Goal: Task Accomplishment & Management: Complete application form

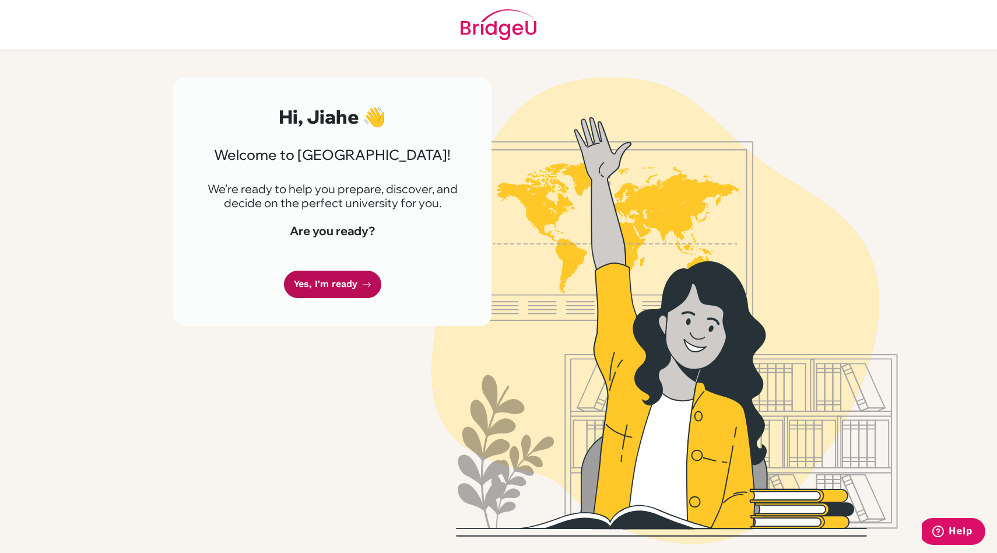
click at [314, 288] on link "Yes, I'm ready" at bounding box center [332, 284] width 97 height 27
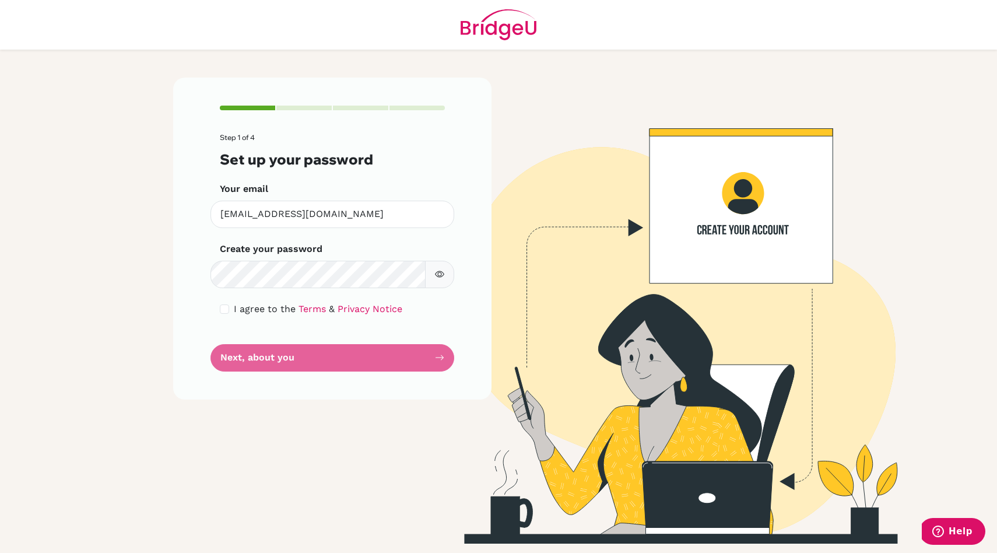
click at [230, 307] on div "I agree to the Terms & Privacy Notice" at bounding box center [332, 309] width 225 height 14
click at [228, 311] on input "checkbox" at bounding box center [224, 308] width 9 height 9
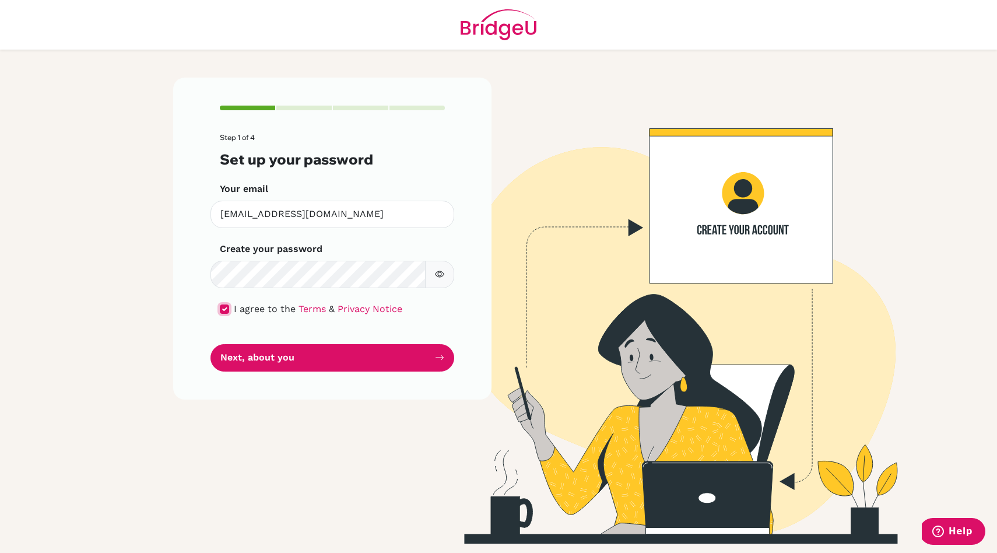
click at [223, 306] on input "checkbox" at bounding box center [224, 308] width 9 height 9
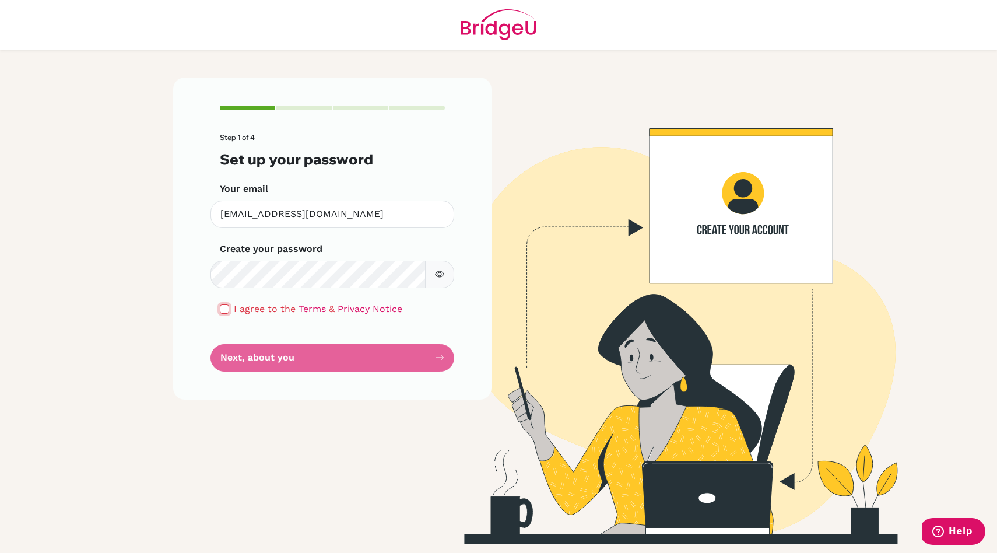
click at [225, 313] on input "checkbox" at bounding box center [224, 308] width 9 height 9
checkbox input "true"
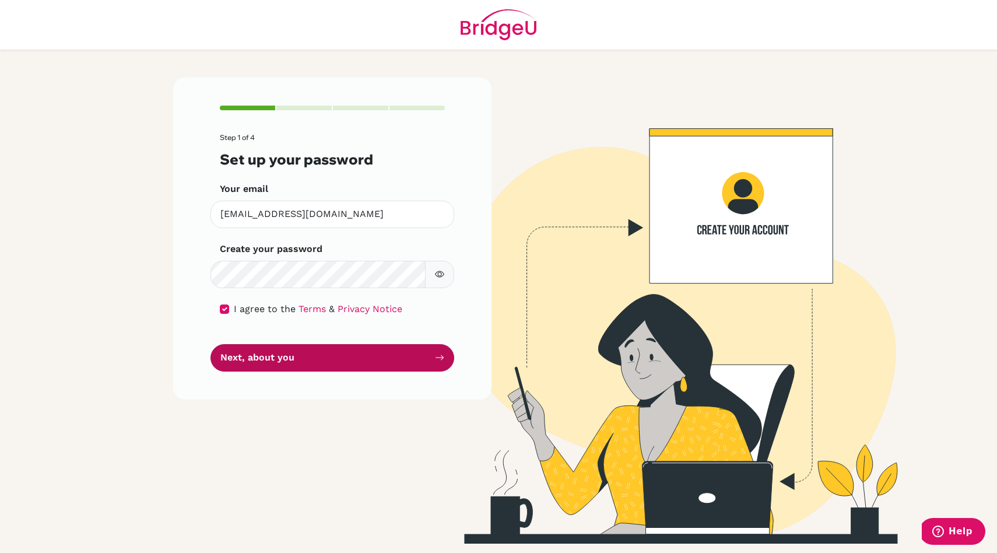
click at [223, 358] on button "Next, about you" at bounding box center [333, 357] width 244 height 27
